Goal: Task Accomplishment & Management: Use online tool/utility

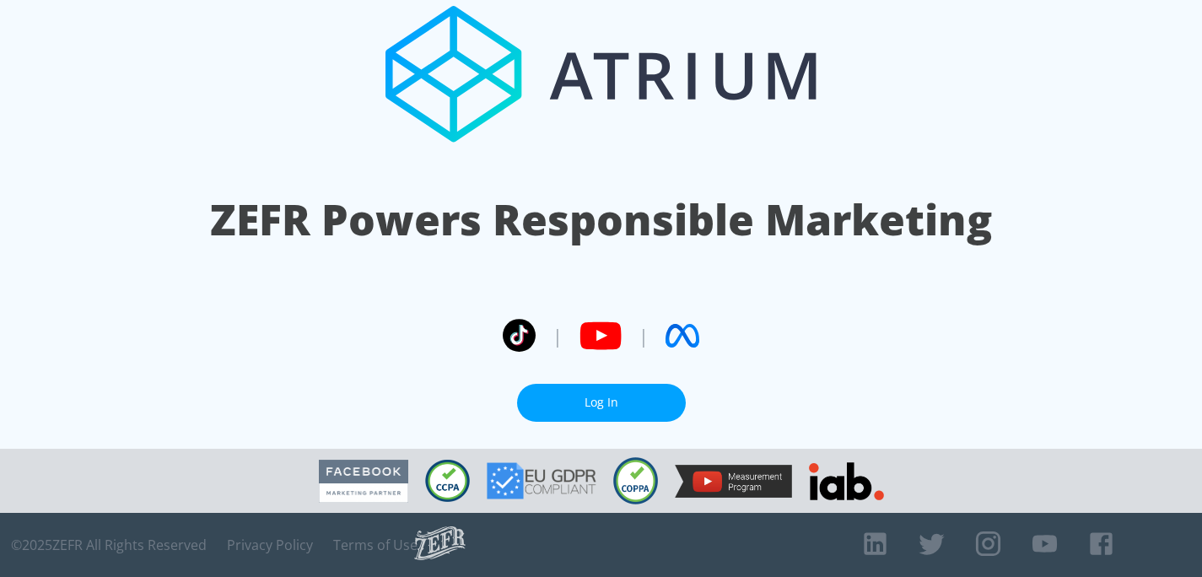
click at [599, 401] on link "Log In" at bounding box center [601, 403] width 169 height 38
click at [579, 399] on link "Log In" at bounding box center [601, 403] width 169 height 38
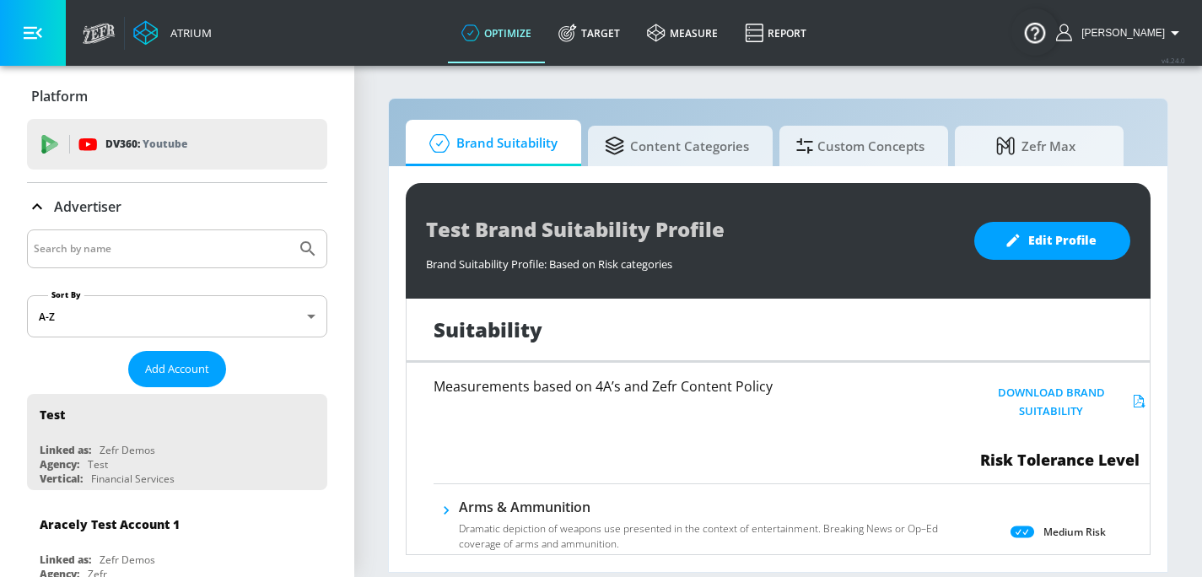
click at [128, 242] on input "Search by name" at bounding box center [162, 249] width 256 height 22
type input "mattel"
click at [289, 230] on button "Submit Search" at bounding box center [307, 248] width 37 height 37
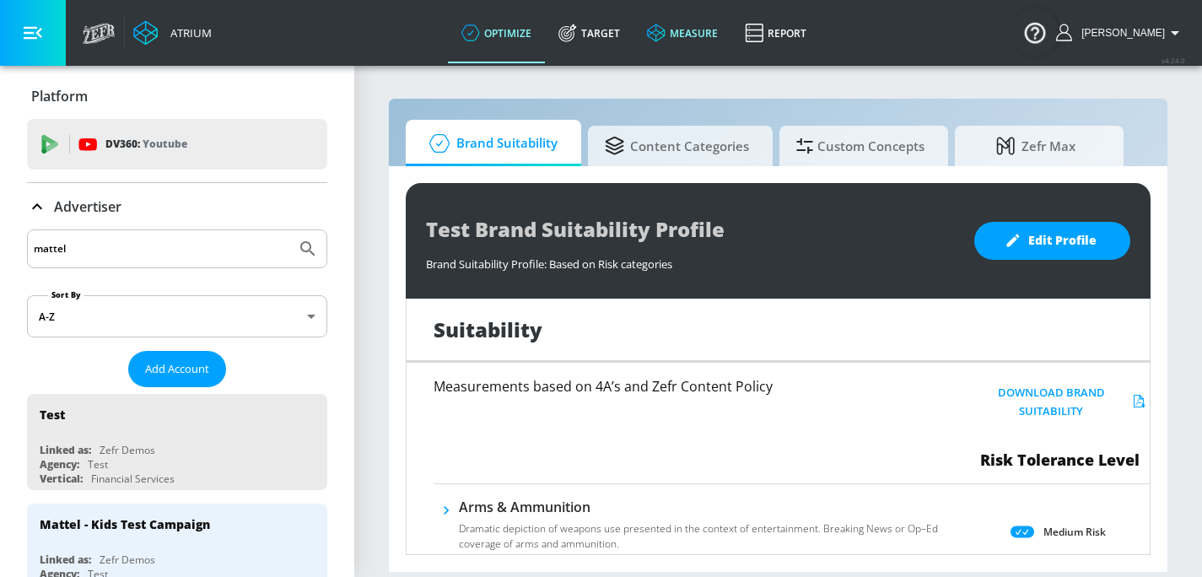
click at [704, 34] on link "measure" at bounding box center [682, 33] width 98 height 61
